Goal: Navigation & Orientation: Find specific page/section

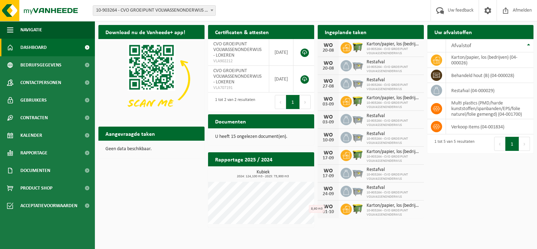
click at [402, 47] on span "10-903264 - CVO GROEIPUNT VOLWASSENONDERWIJS" at bounding box center [394, 51] width 54 height 8
click at [31, 45] on span "Dashboard" at bounding box center [33, 48] width 26 height 18
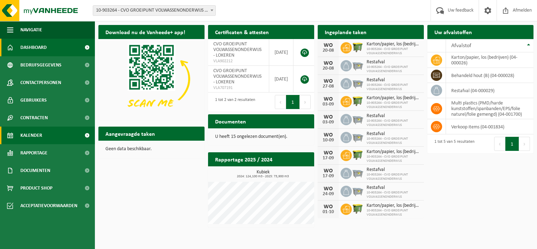
click at [28, 134] on span "Kalender" at bounding box center [31, 136] width 22 height 18
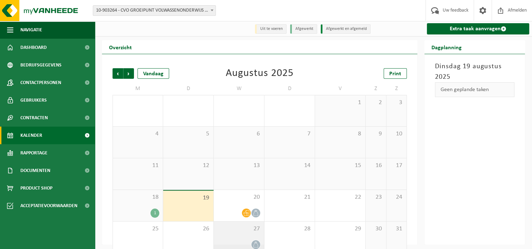
scroll to position [12, 0]
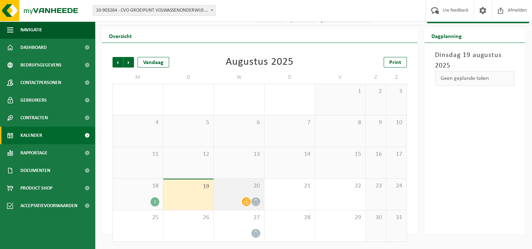
click at [235, 203] on div at bounding box center [238, 201] width 43 height 9
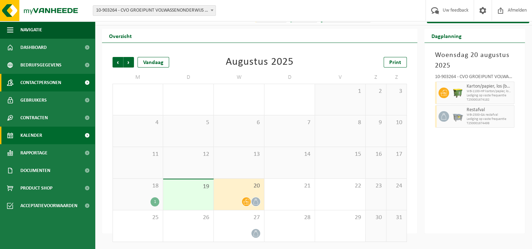
click at [39, 82] on span "Contactpersonen" at bounding box center [40, 83] width 41 height 18
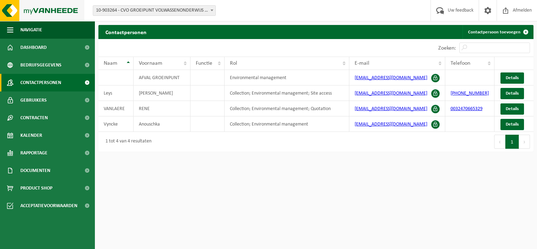
click at [44, 9] on img at bounding box center [42, 10] width 84 height 21
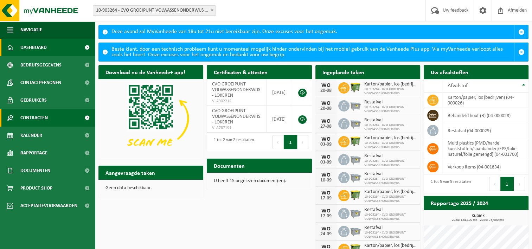
click at [33, 117] on span "Contracten" at bounding box center [33, 118] width 27 height 18
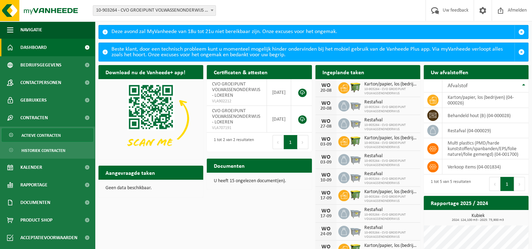
click at [42, 133] on span "Actieve contracten" at bounding box center [40, 135] width 39 height 13
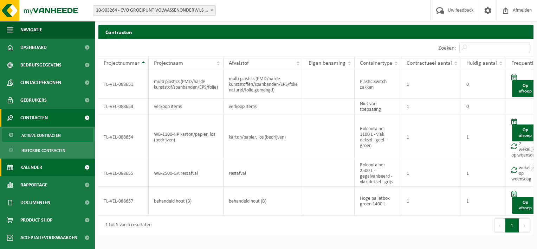
click at [48, 165] on link "Kalender" at bounding box center [47, 168] width 95 height 18
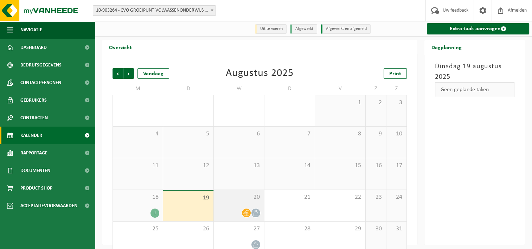
click at [247, 210] on span at bounding box center [246, 213] width 9 height 9
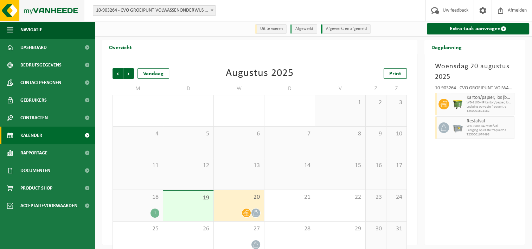
click at [52, 12] on img at bounding box center [42, 10] width 84 height 21
